Goal: Obtain resource: Obtain resource

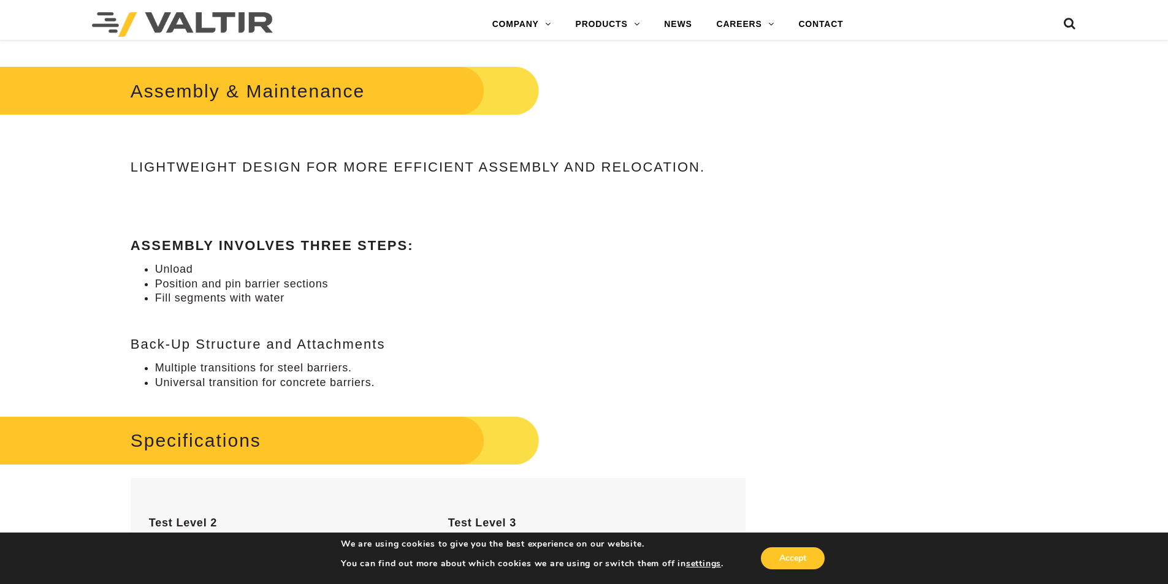
scroll to position [368, 0]
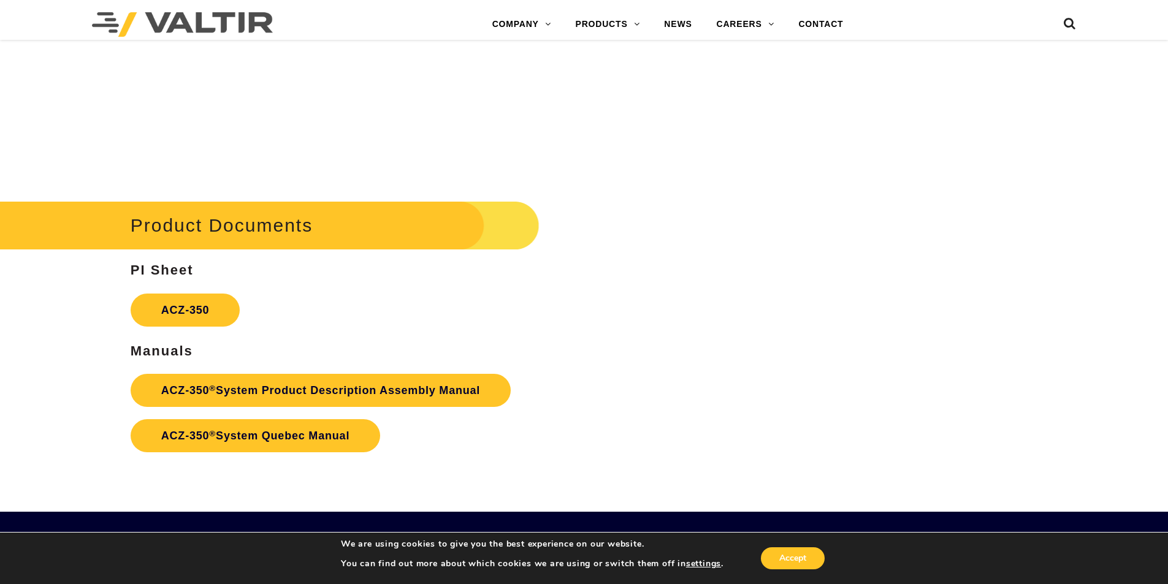
scroll to position [2147, 0]
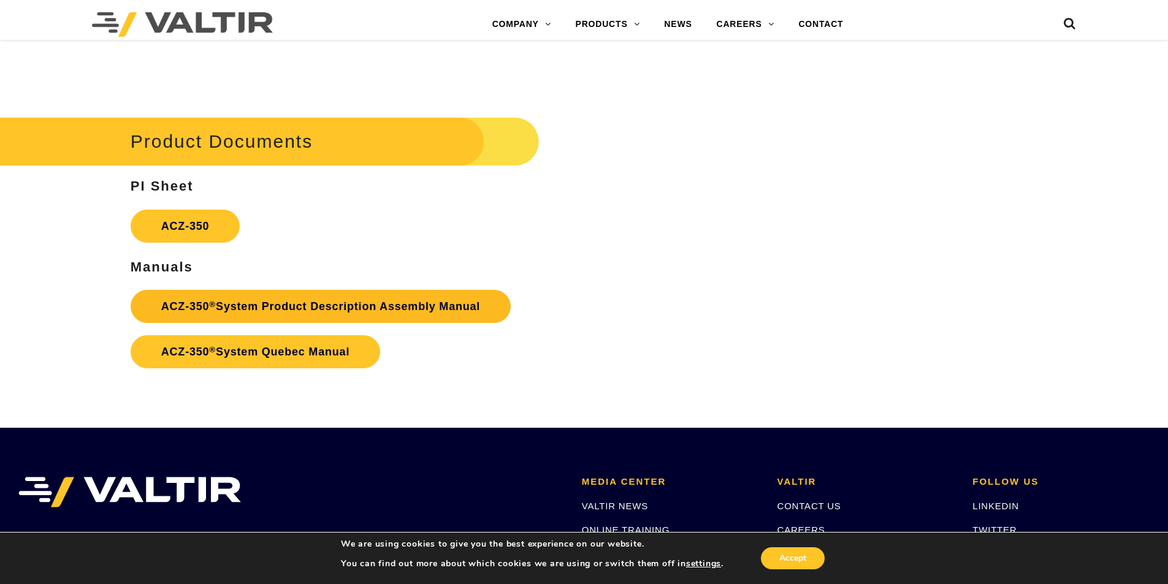
click at [244, 314] on link "ACZ-350 ® System Product Description Assembly Manual" at bounding box center [321, 306] width 380 height 33
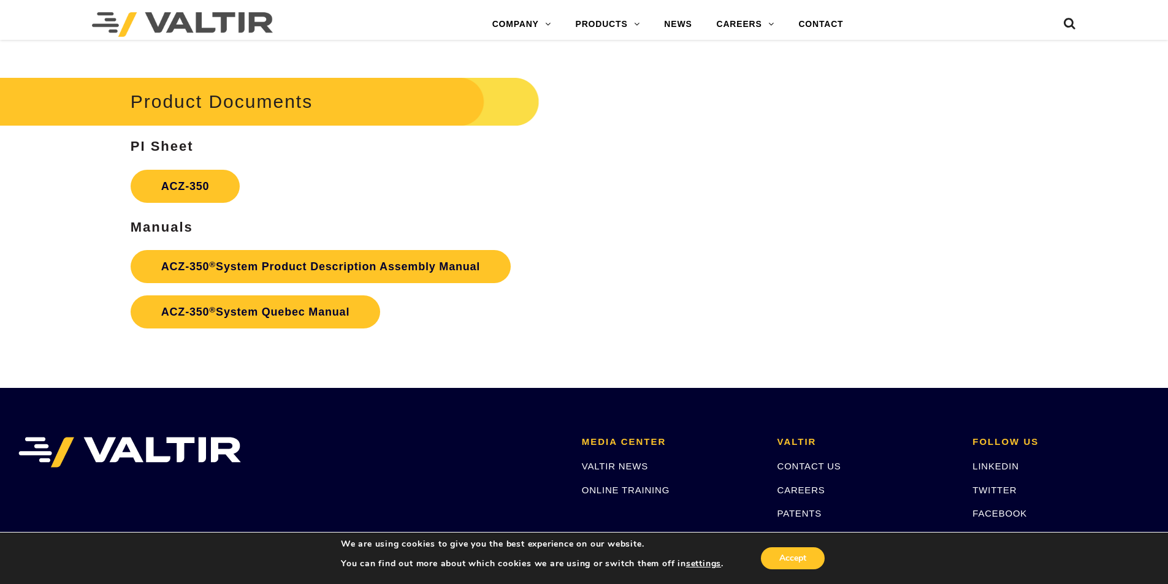
scroll to position [2208, 0]
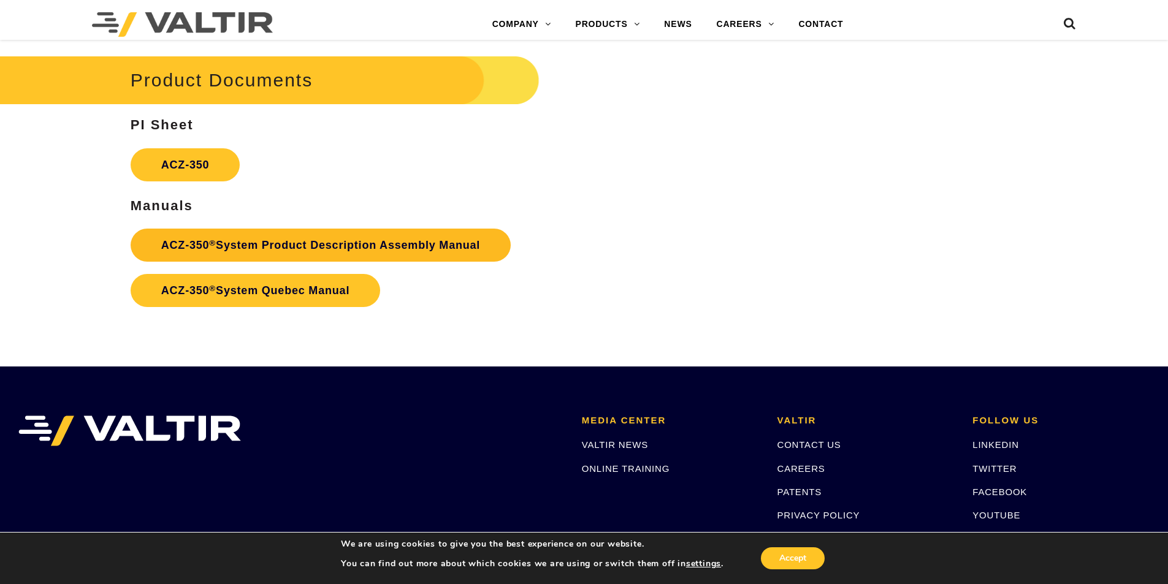
click at [263, 251] on link "ACZ-350 ® System Product Description Assembly Manual" at bounding box center [321, 245] width 380 height 33
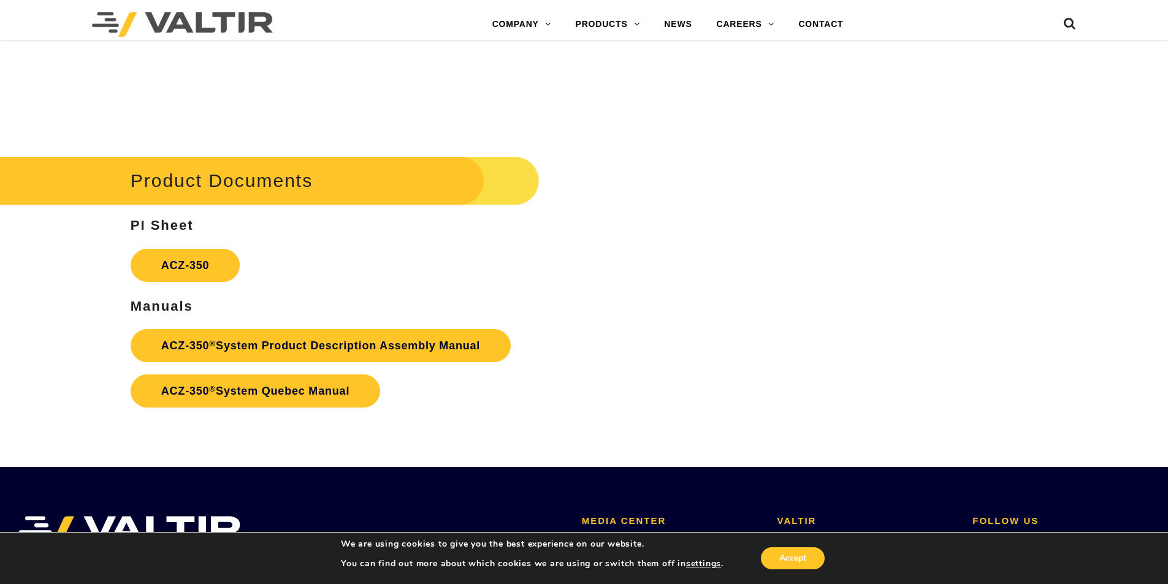
scroll to position [2147, 0]
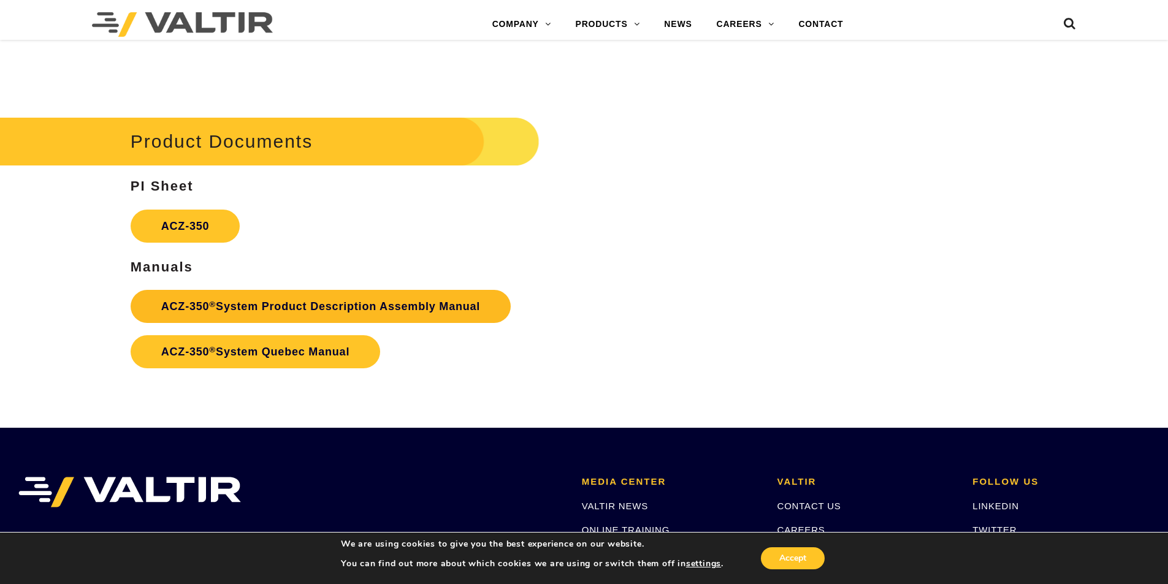
click at [298, 304] on link "ACZ-350 ® System Product Description Assembly Manual" at bounding box center [321, 306] width 380 height 33
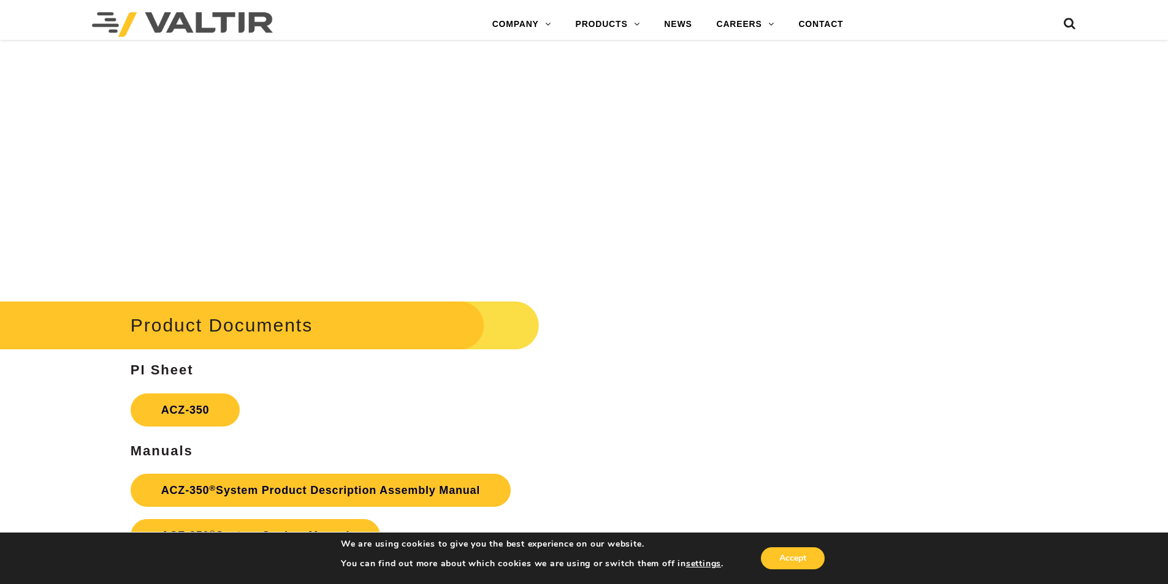
scroll to position [2358, 0]
